Goal: Navigation & Orientation: Find specific page/section

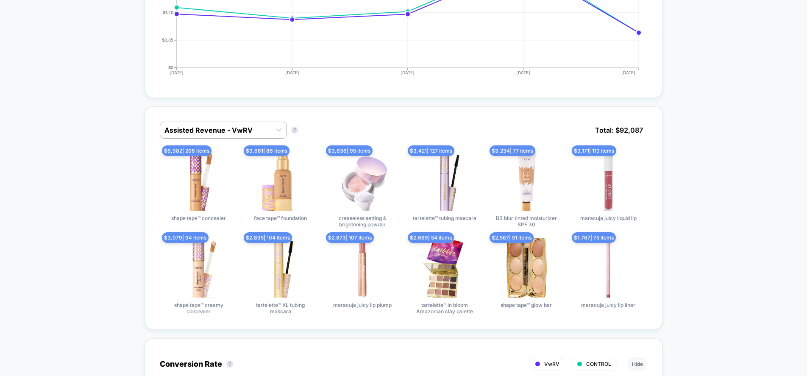
scroll to position [472, 0]
click at [255, 123] on div "Assisted Revenue - VwRV" at bounding box center [215, 130] width 111 height 14
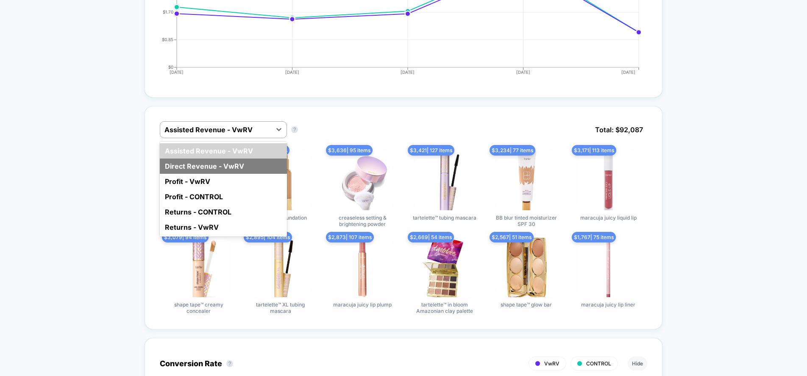
click at [234, 169] on div "Direct Revenue - VwRV" at bounding box center [223, 165] width 127 height 15
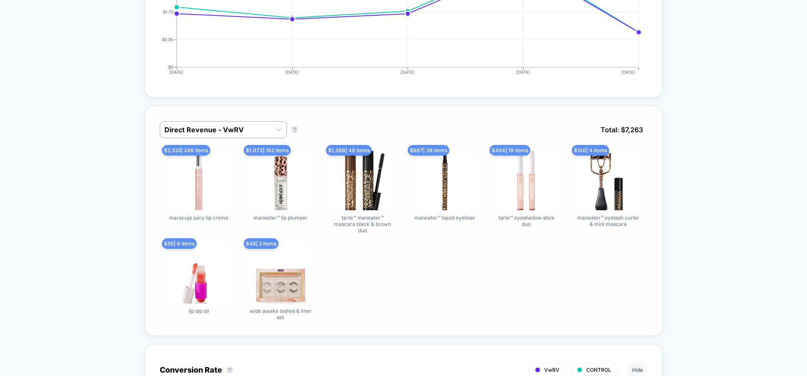
click at [145, 225] on div "Direct Revenue - VwRV Direct Revenue - VwRV ? Total: $ 7,263 $ 2,525 | 246 item…" at bounding box center [403, 221] width 518 height 230
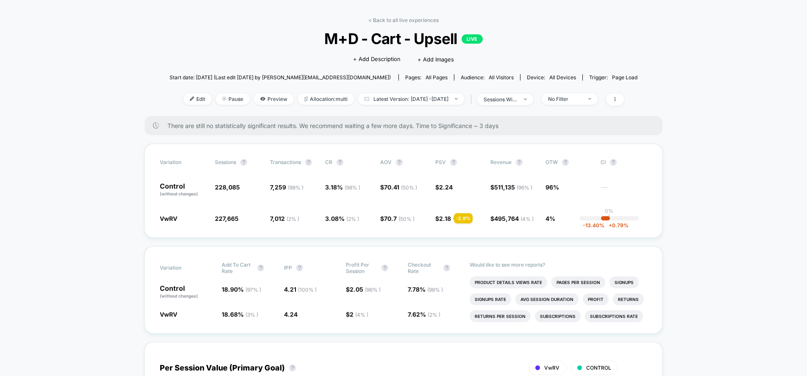
scroll to position [0, 0]
